Goal: Use online tool/utility: Use online tool/utility

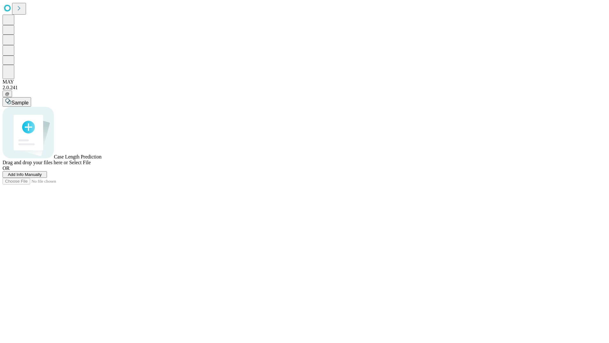
click at [91, 165] on span "Select File" at bounding box center [80, 162] width 22 height 5
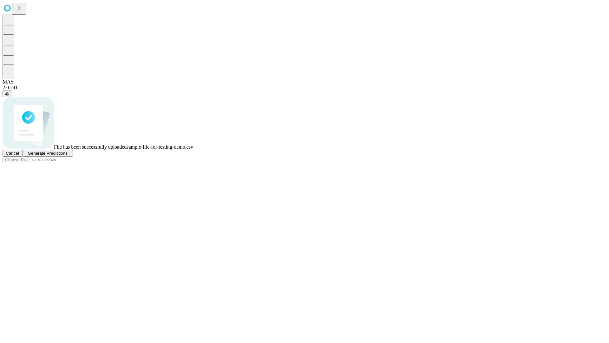
click at [67, 156] on span "Generate Predictions" at bounding box center [48, 153] width 40 height 5
